Goal: Task Accomplishment & Management: Manage account settings

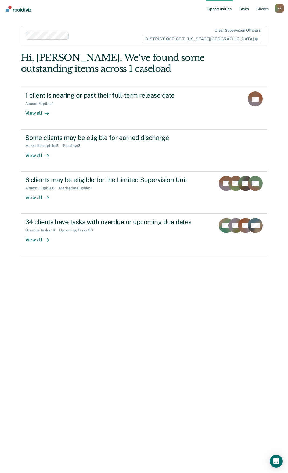
click at [247, 8] on link "Tasks" at bounding box center [244, 8] width 12 height 17
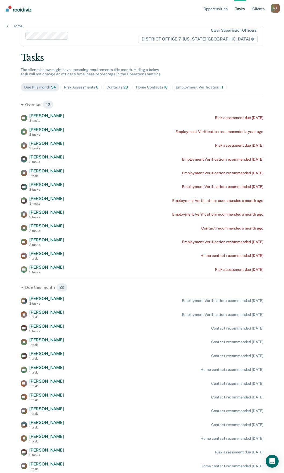
click at [81, 90] on span "Risk Assessments 6" at bounding box center [81, 87] width 42 height 9
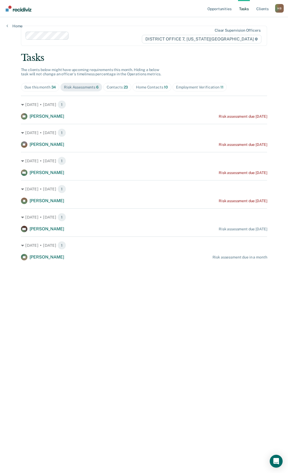
click at [141, 88] on div "Home Contacts 10" at bounding box center [152, 87] width 32 height 5
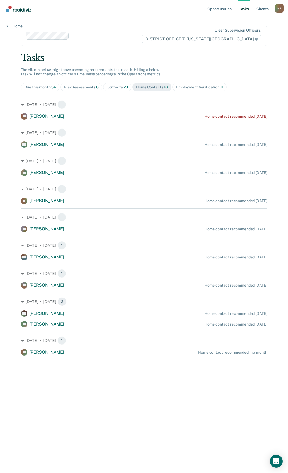
click at [121, 88] on div "Contacts 23" at bounding box center [116, 87] width 21 height 5
